Goal: Transaction & Acquisition: Purchase product/service

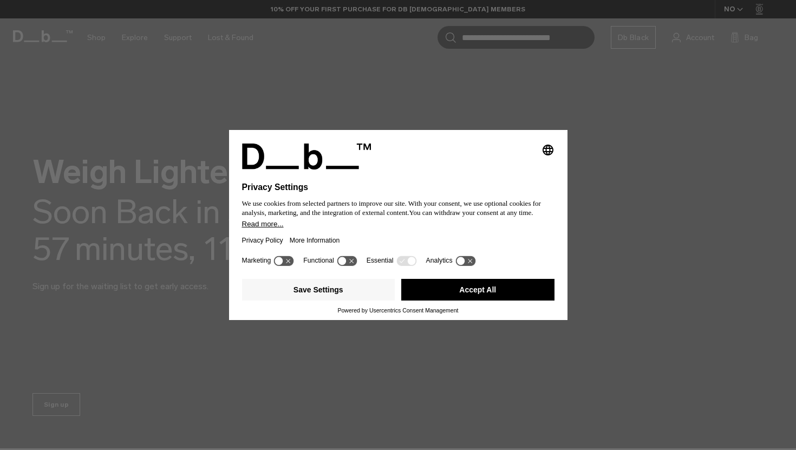
click at [460, 290] on button "Accept All" at bounding box center [477, 290] width 153 height 22
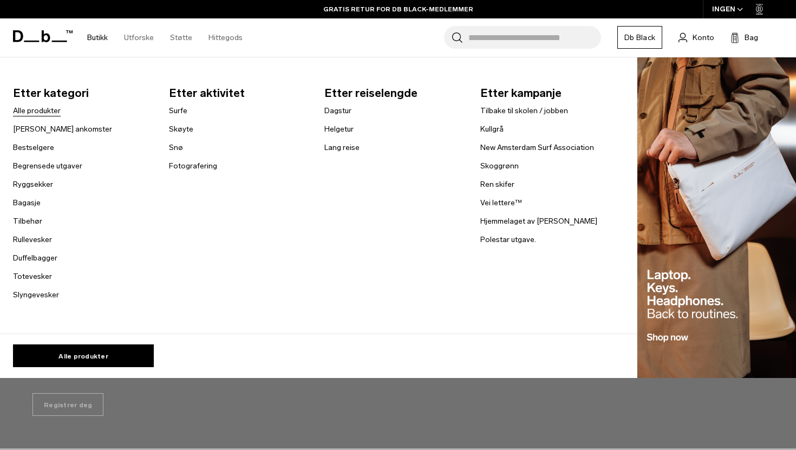
click at [49, 111] on font "Alle produkter" at bounding box center [37, 110] width 48 height 9
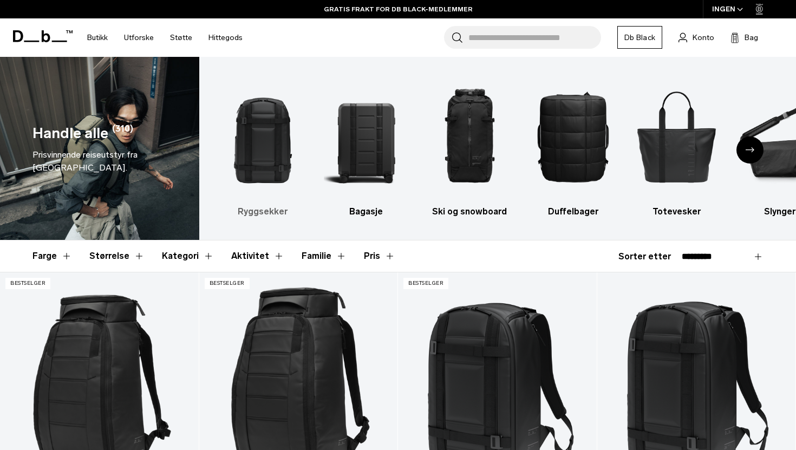
click at [276, 147] on img "1 / 10" at bounding box center [263, 136] width 85 height 127
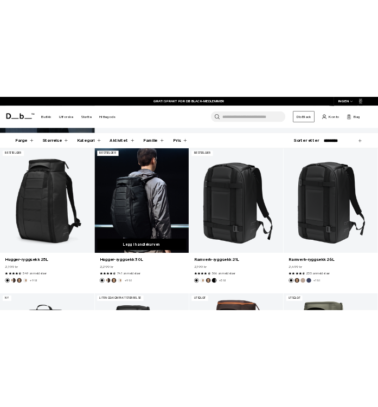
scroll to position [161, 0]
